Goal: Transaction & Acquisition: Purchase product/service

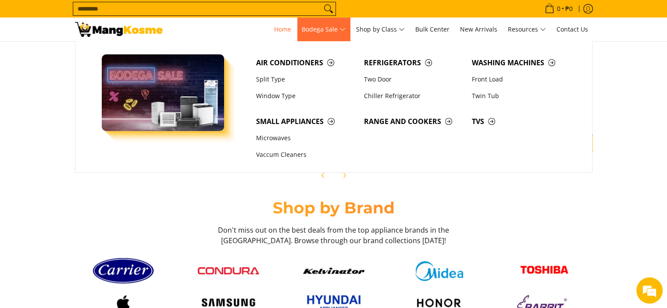
scroll to position [0, 697]
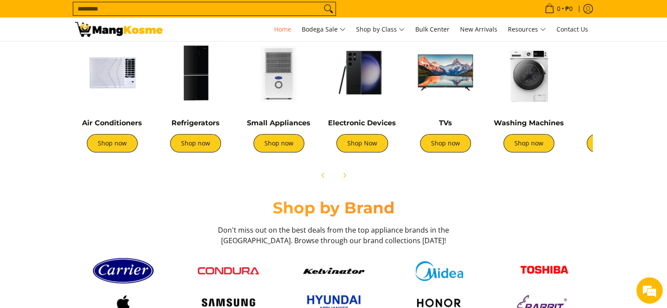
click at [134, 8] on input "Search..." at bounding box center [197, 8] width 248 height 13
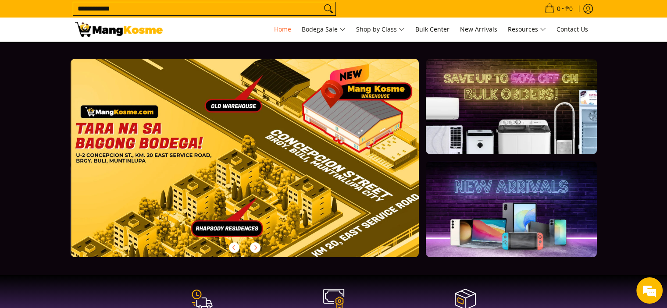
scroll to position [0, 0]
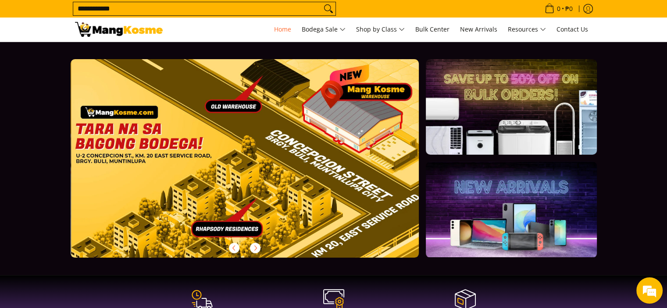
type input "**********"
click at [322, 2] on button "Search" at bounding box center [329, 8] width 14 height 13
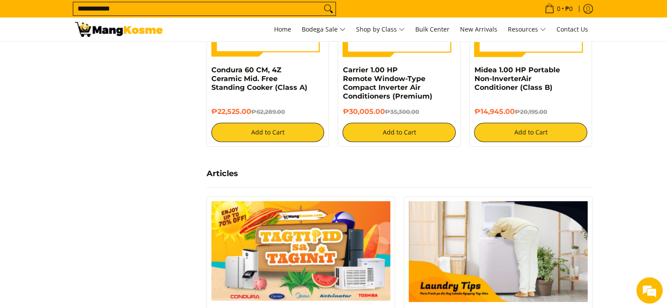
scroll to position [439, 0]
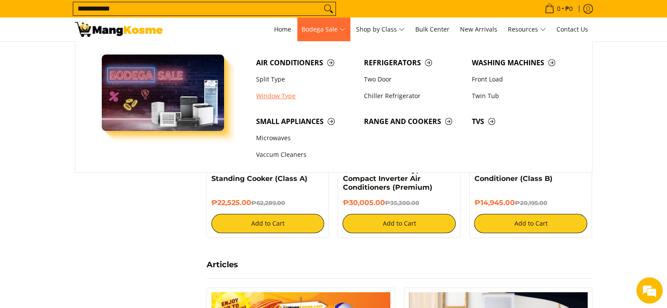
click at [270, 98] on link "Window Type" at bounding box center [306, 96] width 108 height 17
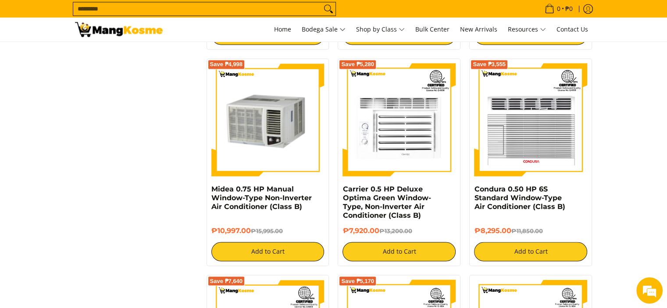
scroll to position [1360, 0]
